Goal: Transaction & Acquisition: Purchase product/service

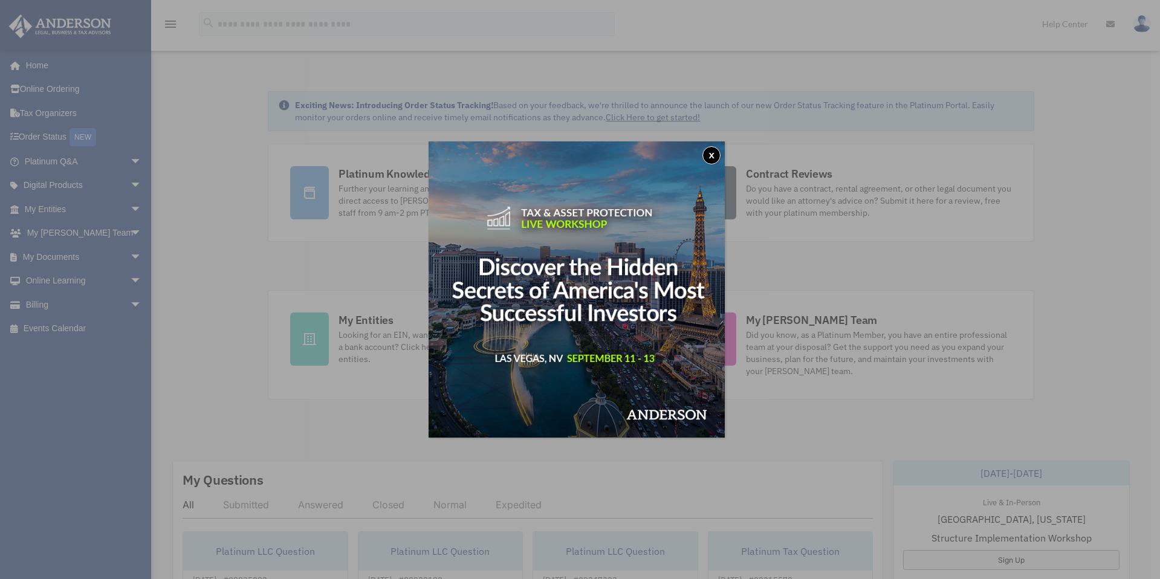
click at [715, 159] on button "x" at bounding box center [712, 155] width 18 height 18
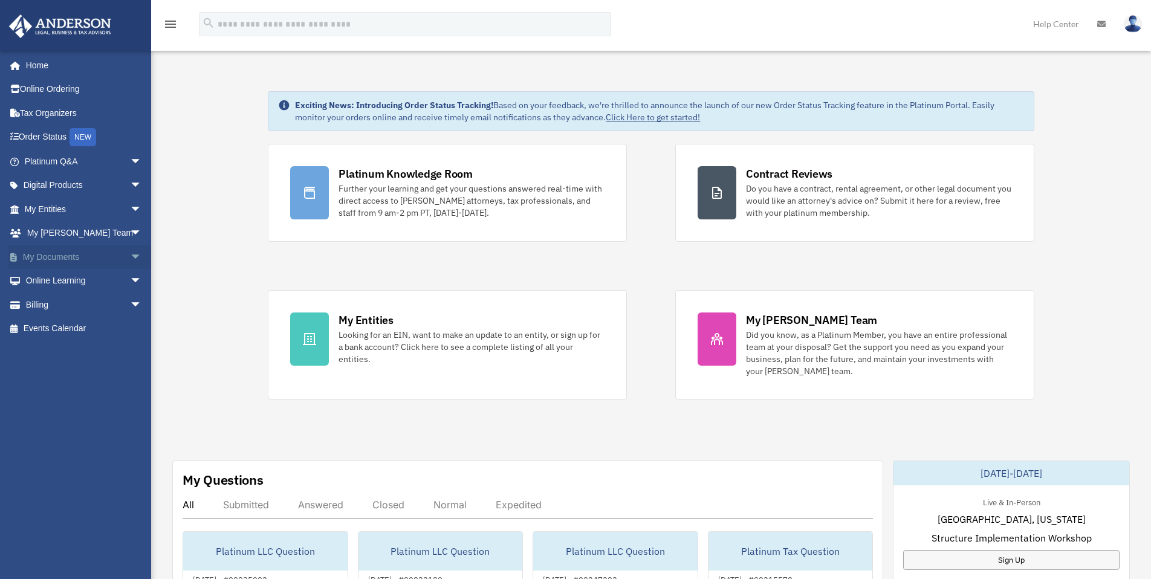
click at [82, 256] on link "My Documents arrow_drop_down" at bounding box center [84, 257] width 152 height 24
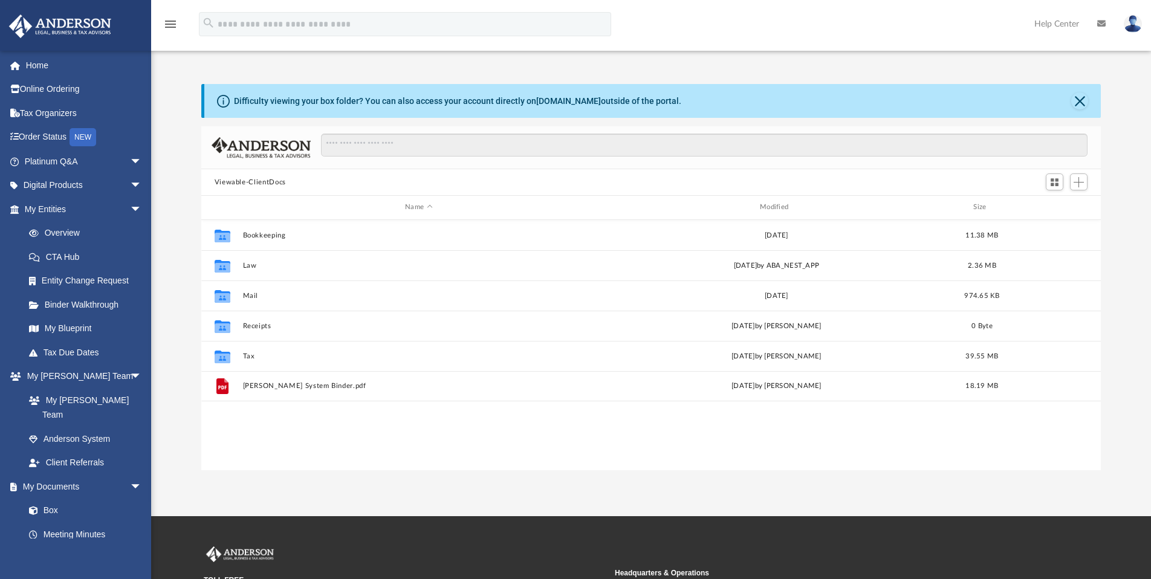
scroll to position [266, 891]
click at [53, 71] on link "Home" at bounding box center [84, 65] width 152 height 24
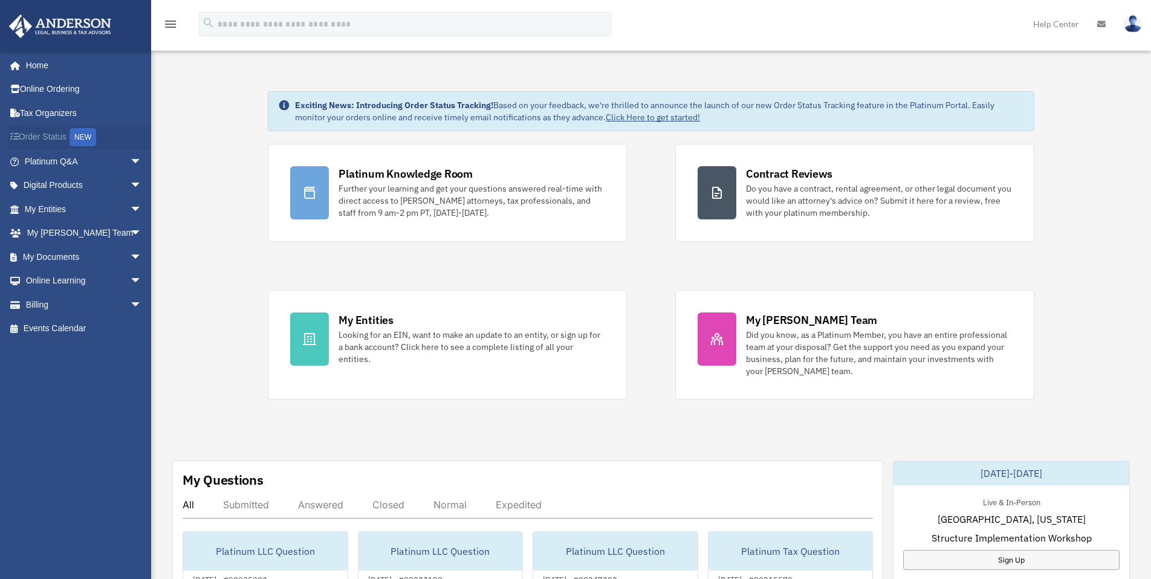
click at [59, 140] on link "Order Status NEW" at bounding box center [84, 137] width 152 height 25
click at [130, 186] on span "arrow_drop_down" at bounding box center [142, 186] width 24 height 25
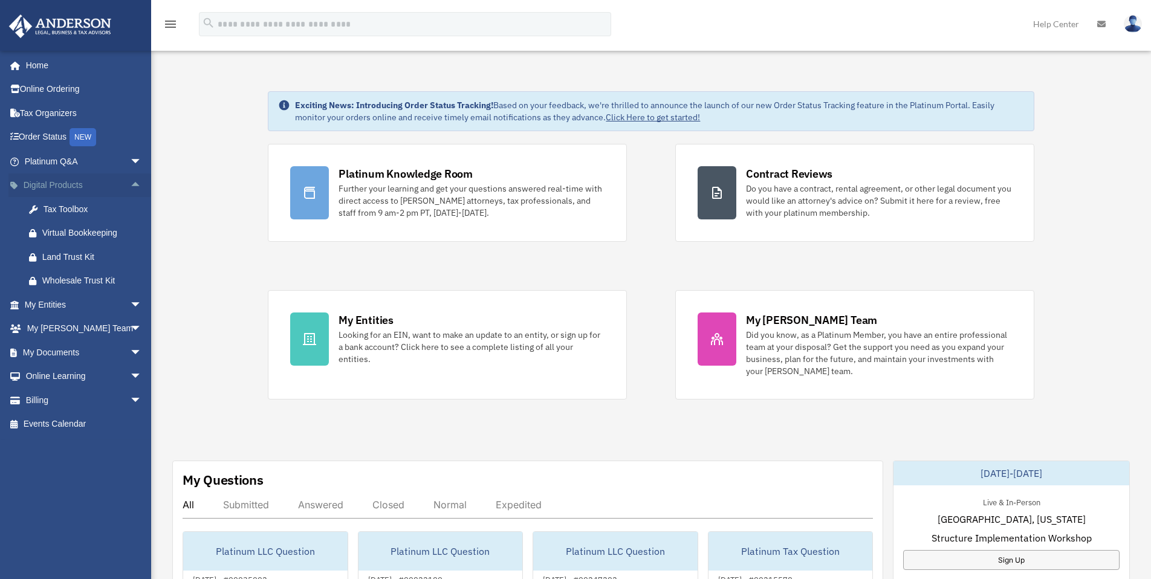
click at [130, 186] on span "arrow_drop_up" at bounding box center [142, 186] width 24 height 25
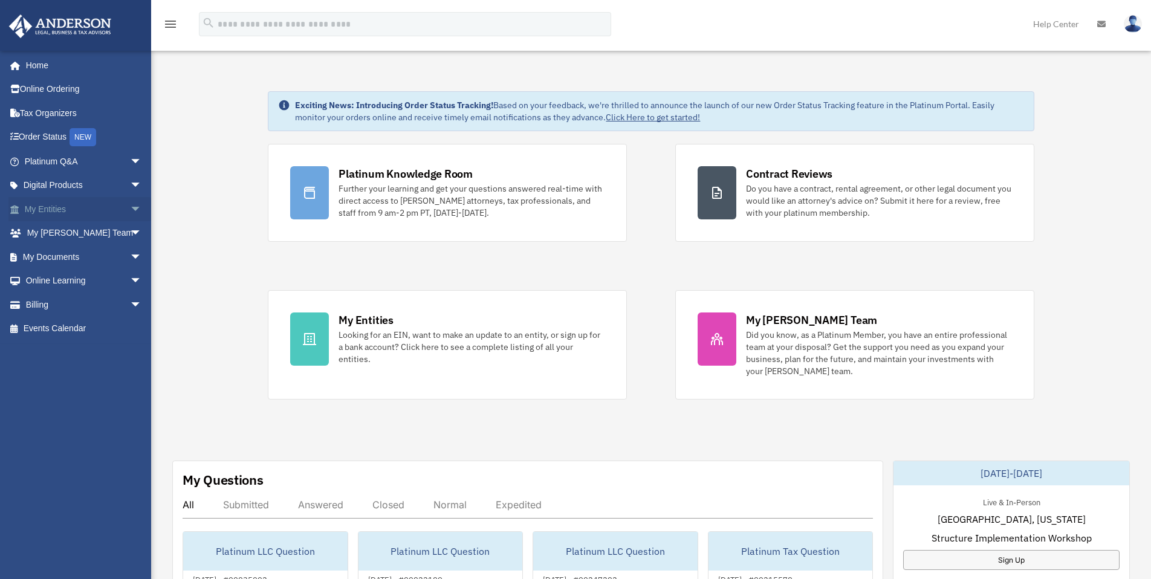
click at [130, 213] on span "arrow_drop_down" at bounding box center [142, 209] width 24 height 25
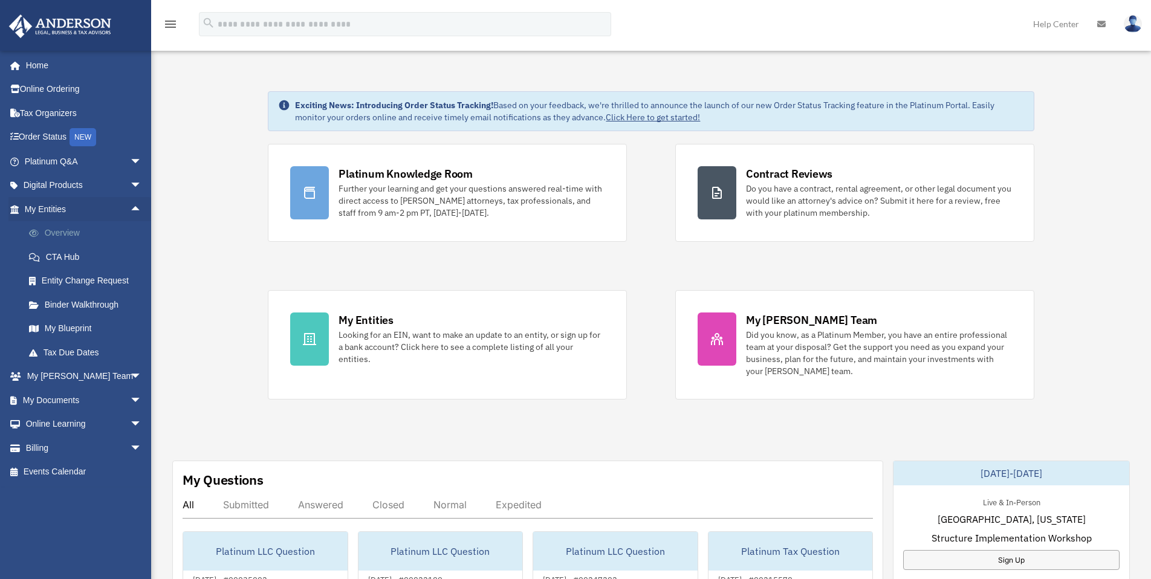
click at [112, 233] on link "Overview" at bounding box center [88, 233] width 143 height 24
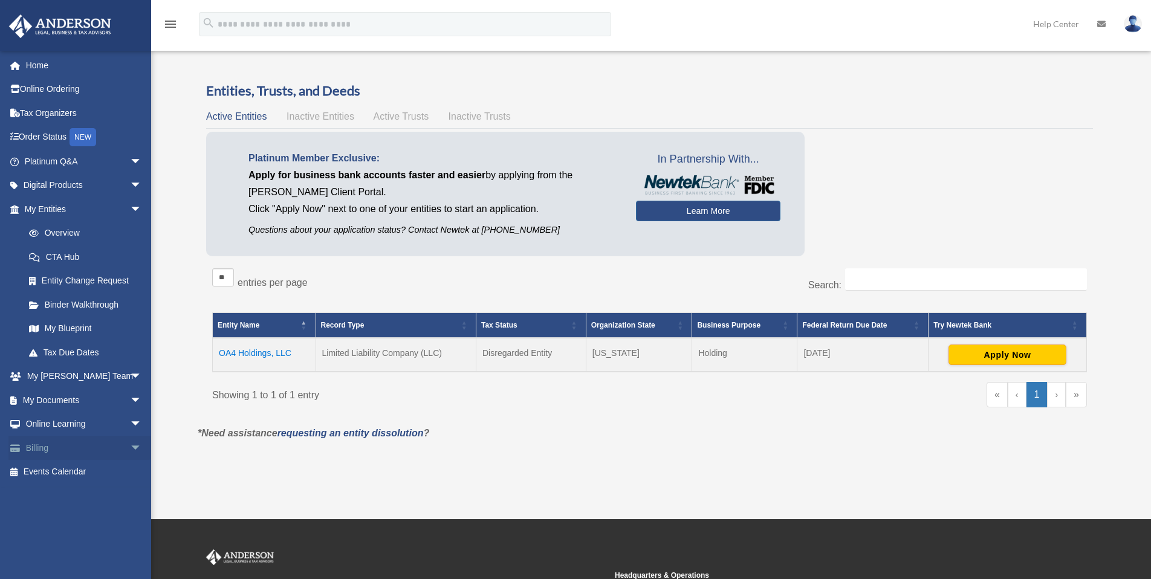
click at [130, 447] on span "arrow_drop_down" at bounding box center [142, 448] width 24 height 25
click at [100, 475] on link "$ Open Invoices" at bounding box center [88, 472] width 143 height 25
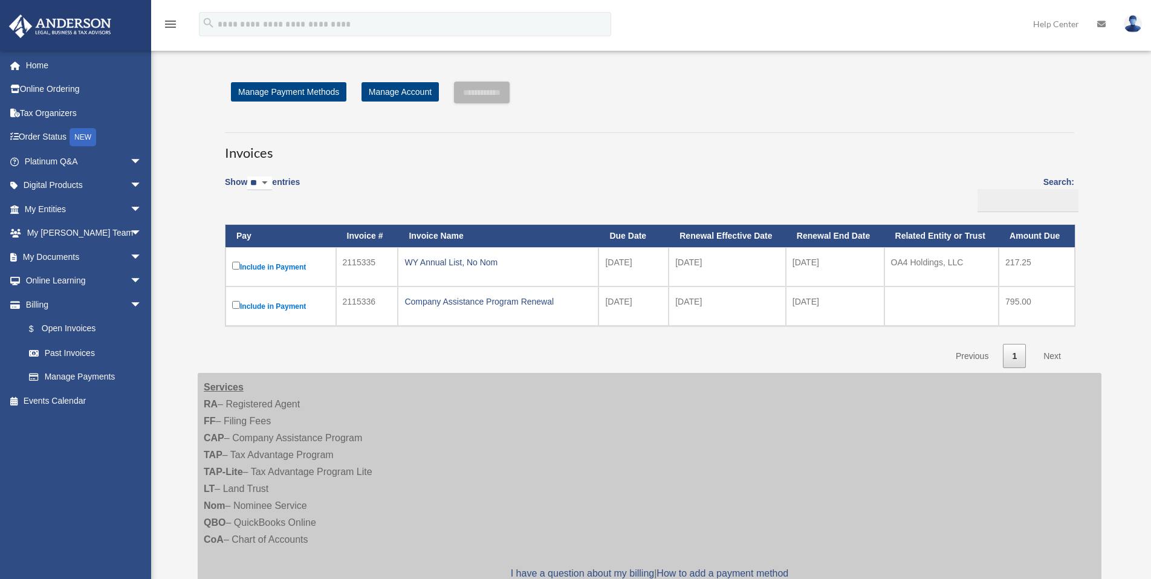
click at [239, 270] on label "Include in Payment" at bounding box center [280, 266] width 97 height 15
click at [498, 89] on input "**********" at bounding box center [482, 93] width 56 height 22
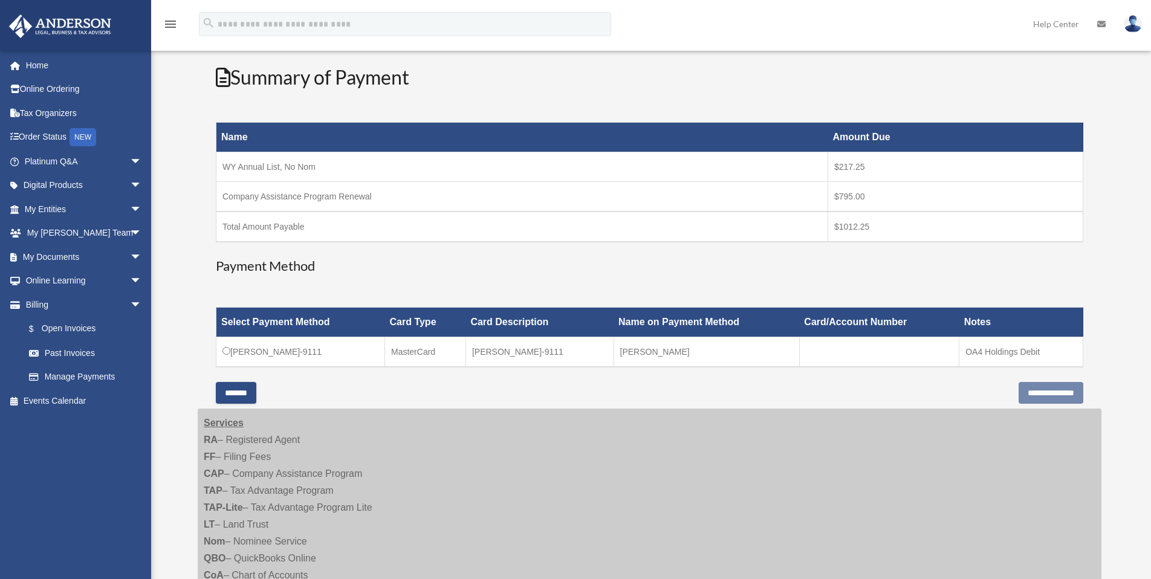
scroll to position [145, 0]
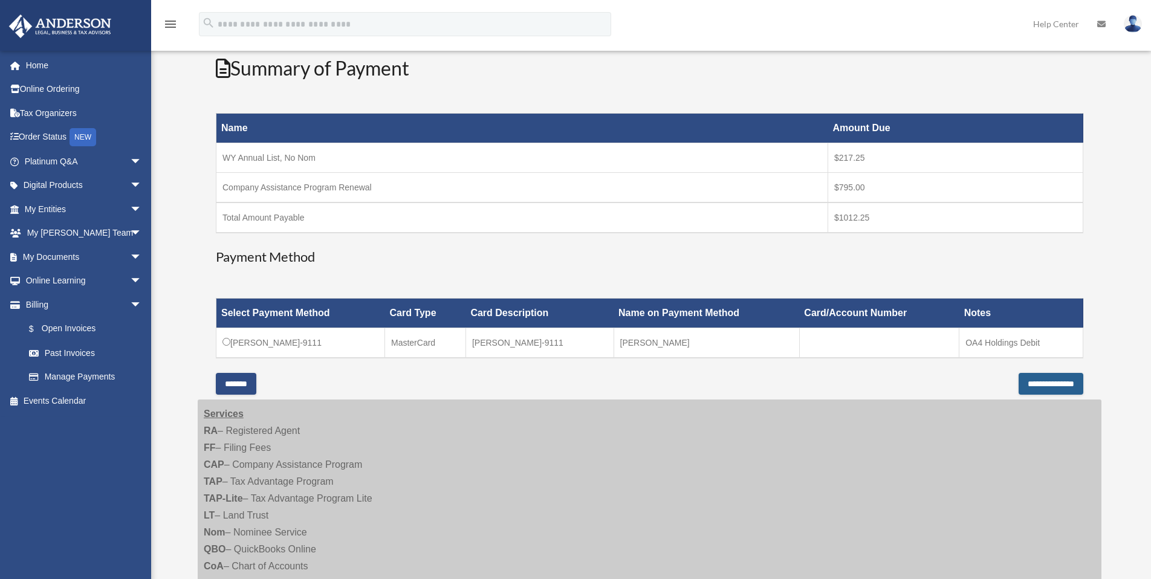
click at [1056, 381] on input "**********" at bounding box center [1051, 384] width 65 height 22
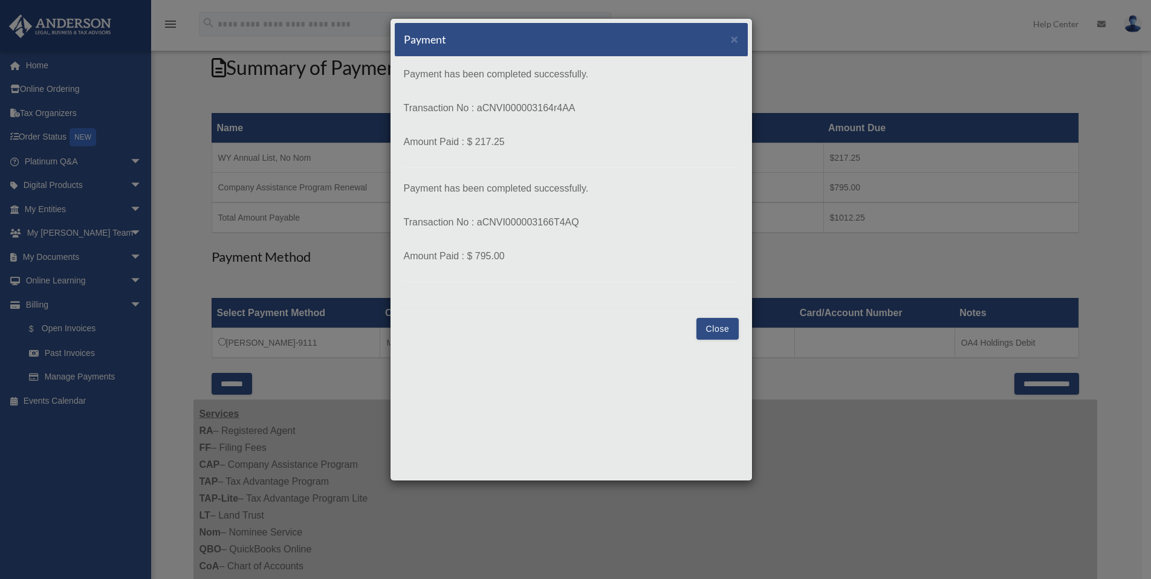
click at [722, 327] on button "Close" at bounding box center [717, 329] width 42 height 22
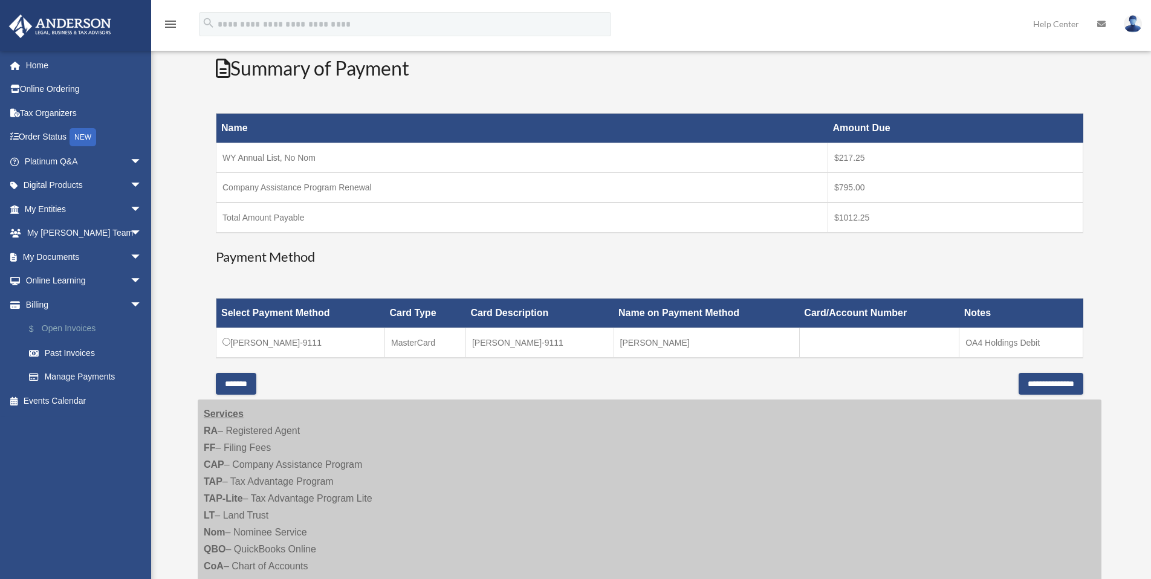
click at [73, 333] on link "$ Open Invoices" at bounding box center [88, 329] width 143 height 25
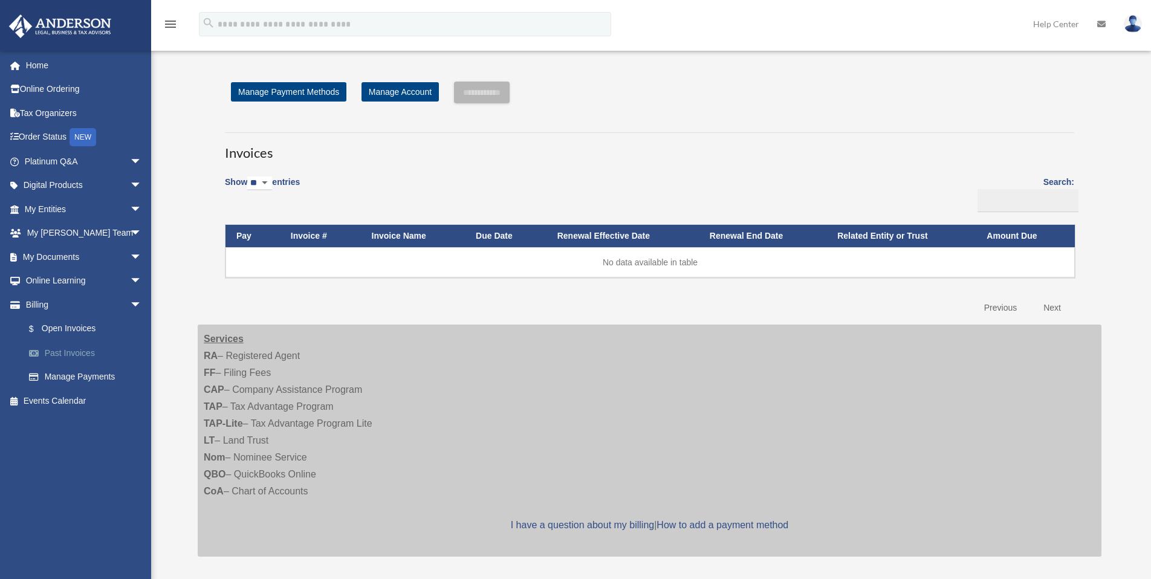
click at [67, 349] on link "Past Invoices" at bounding box center [88, 353] width 143 height 24
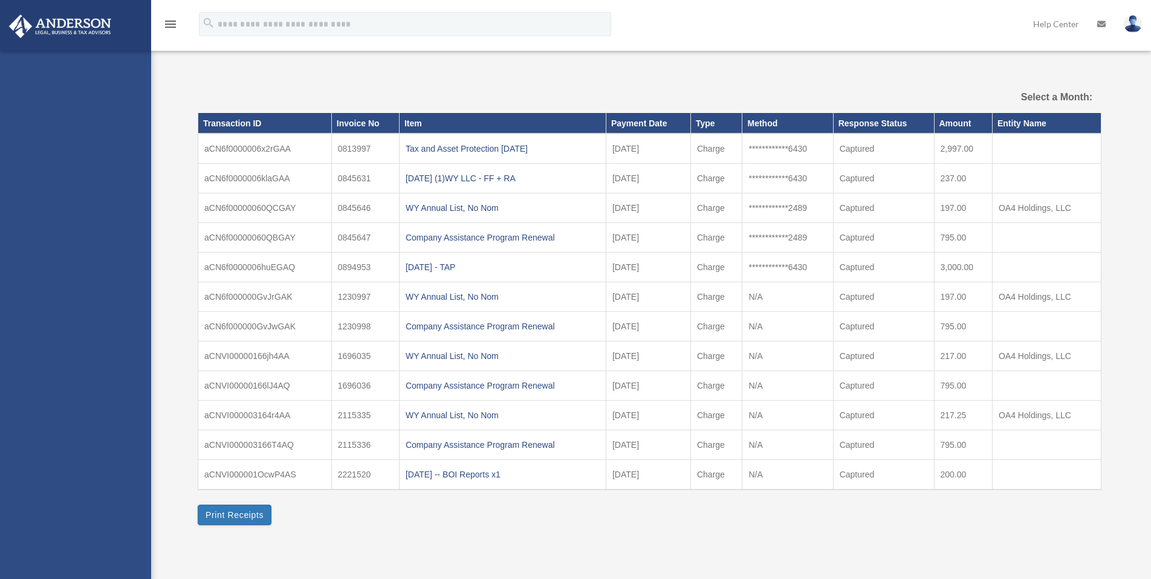
select select
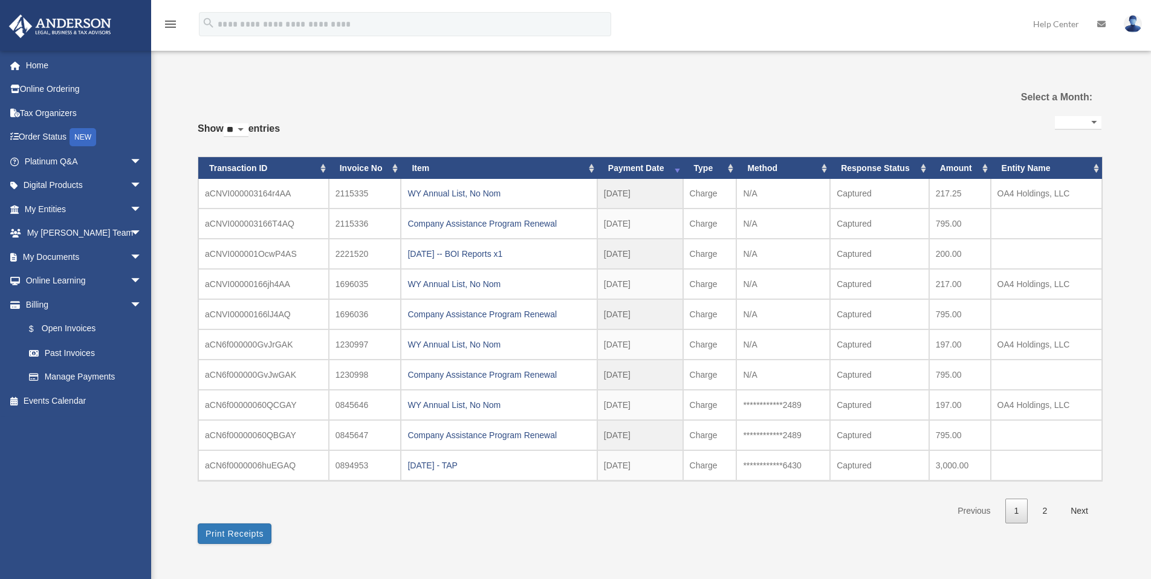
click at [1129, 25] on img at bounding box center [1133, 24] width 18 height 18
click at [925, 105] on div "**********" at bounding box center [650, 313] width 904 height 462
click at [1131, 26] on img at bounding box center [1133, 24] width 18 height 18
click at [912, 110] on link "Logout" at bounding box center [951, 105] width 121 height 25
